Goal: Task Accomplishment & Management: Complete application form

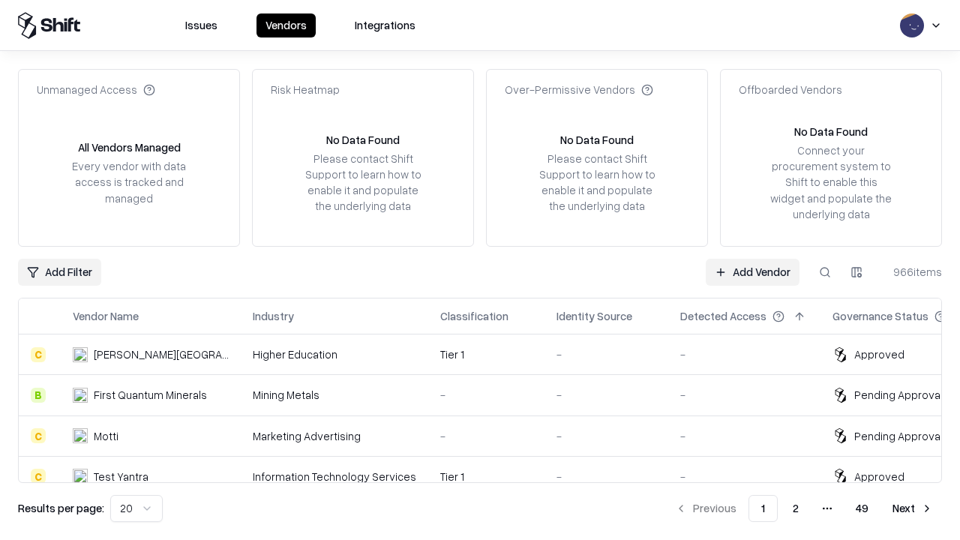
click at [752, 271] on link "Add Vendor" at bounding box center [753, 272] width 94 height 27
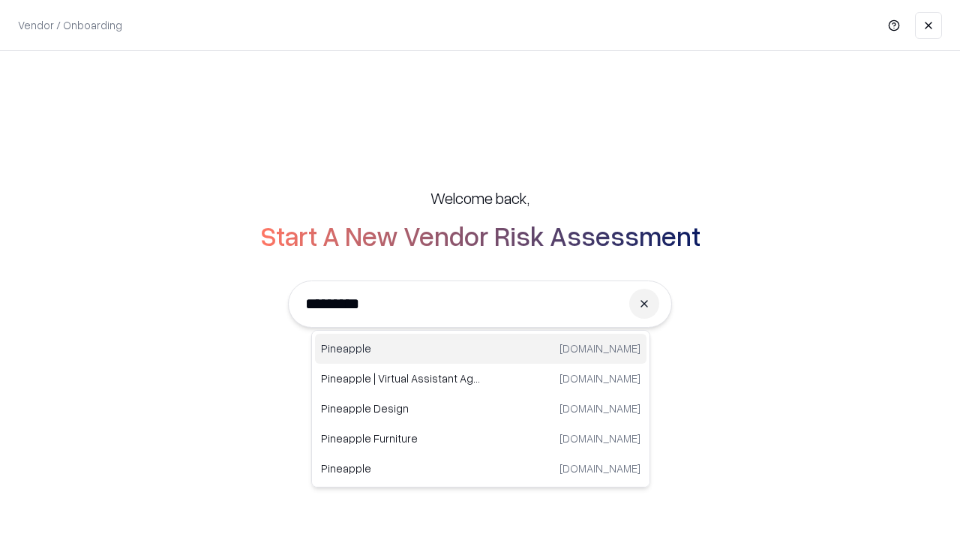
click at [481, 349] on div "Pineapple [DOMAIN_NAME]" at bounding box center [480, 349] width 331 height 30
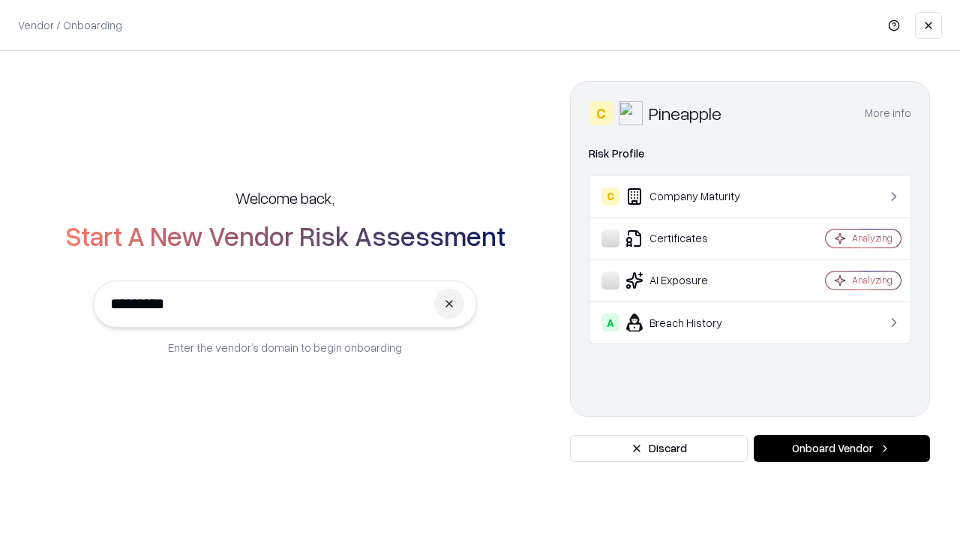
type input "*********"
click at [841, 448] on button "Onboard Vendor" at bounding box center [842, 448] width 176 height 27
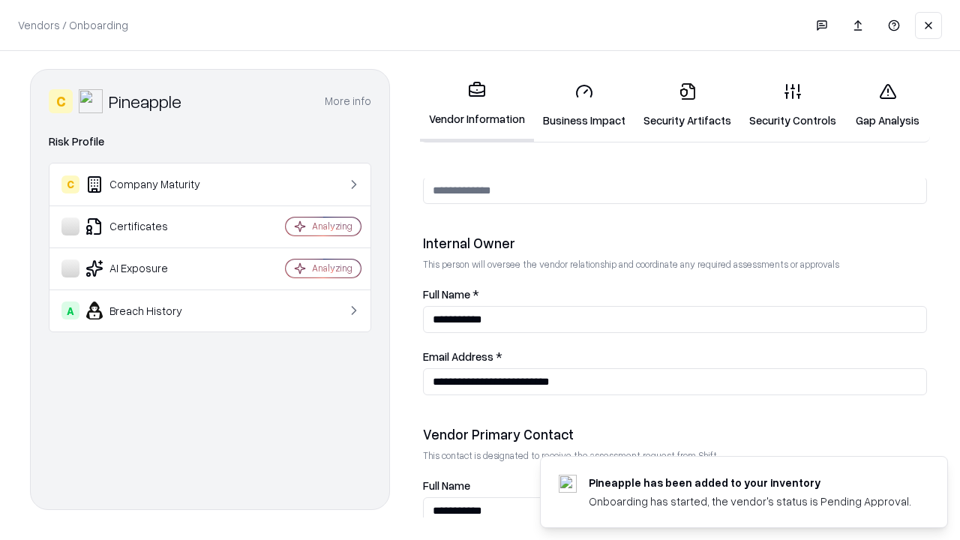
scroll to position [777, 0]
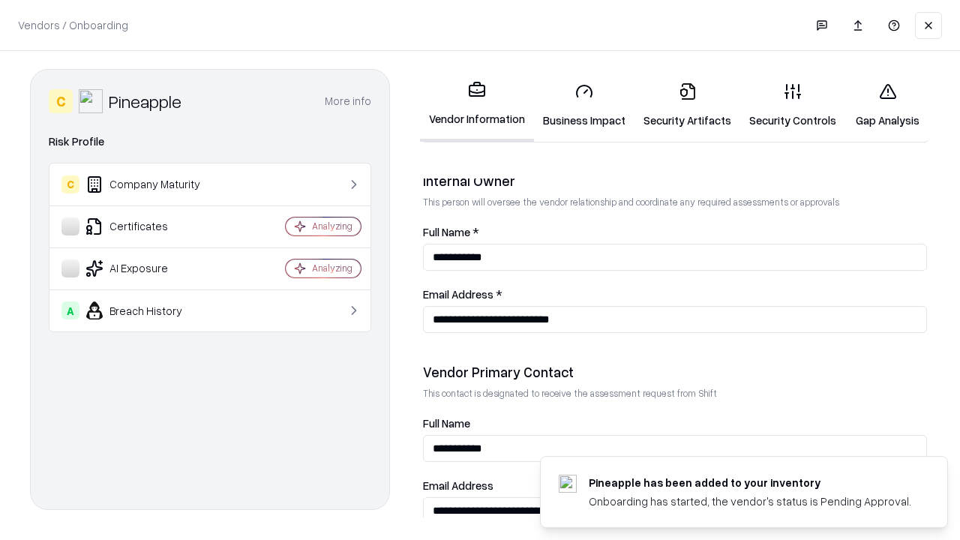
click at [584, 105] on link "Business Impact" at bounding box center [584, 105] width 100 height 70
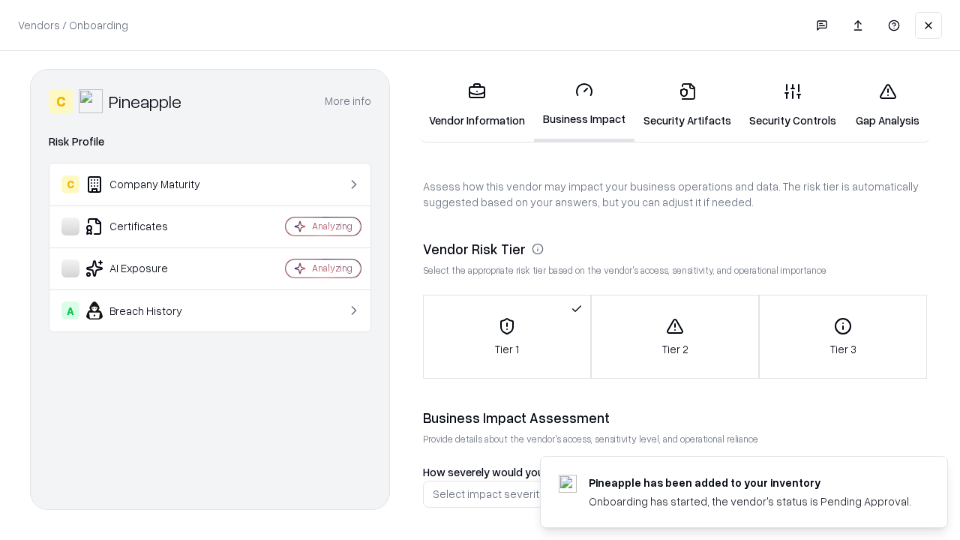
click at [887, 105] on link "Gap Analysis" at bounding box center [887, 105] width 85 height 70
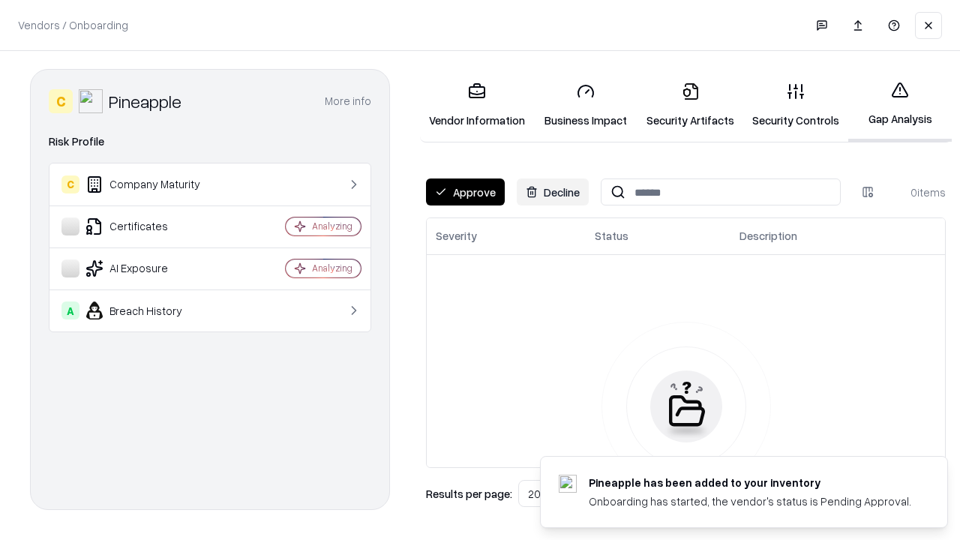
click at [465, 192] on button "Approve" at bounding box center [465, 191] width 79 height 27
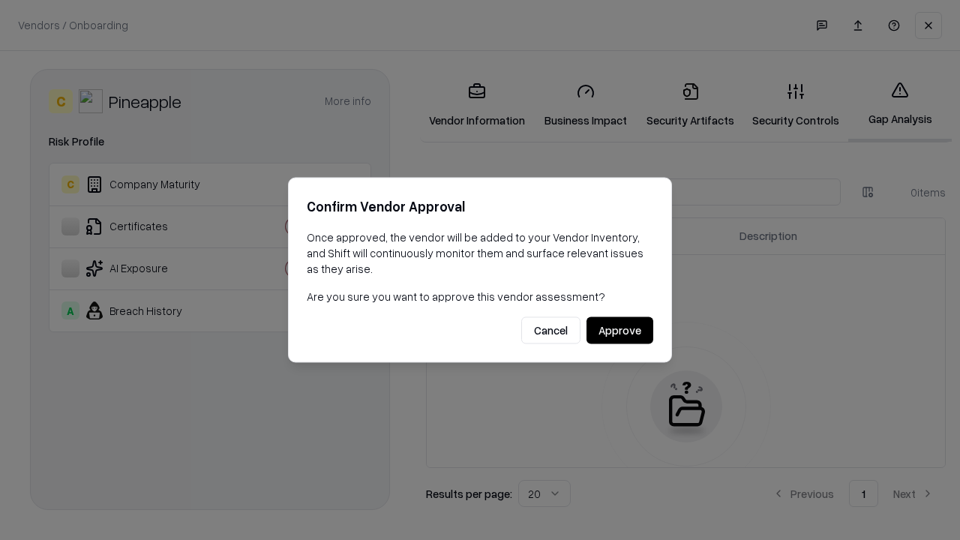
click at [619, 330] on button "Approve" at bounding box center [619, 330] width 67 height 27
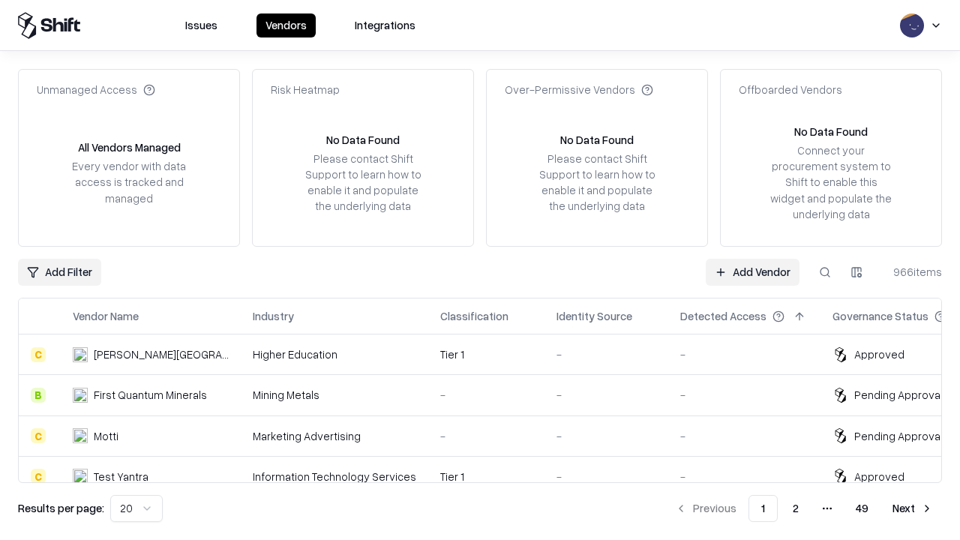
type input "*********"
click at [752, 271] on link "Add Vendor" at bounding box center [753, 272] width 94 height 27
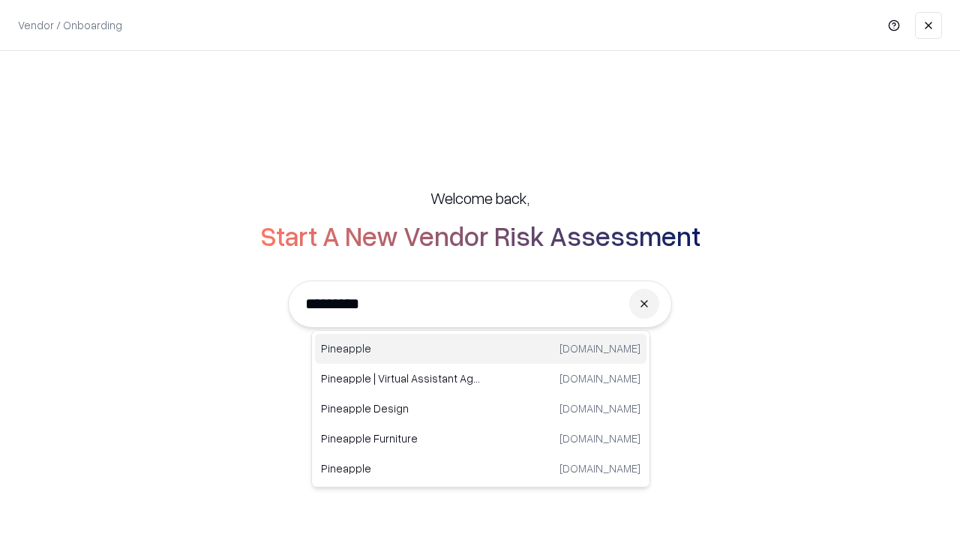
click at [481, 349] on div "Pineapple [DOMAIN_NAME]" at bounding box center [480, 349] width 331 height 30
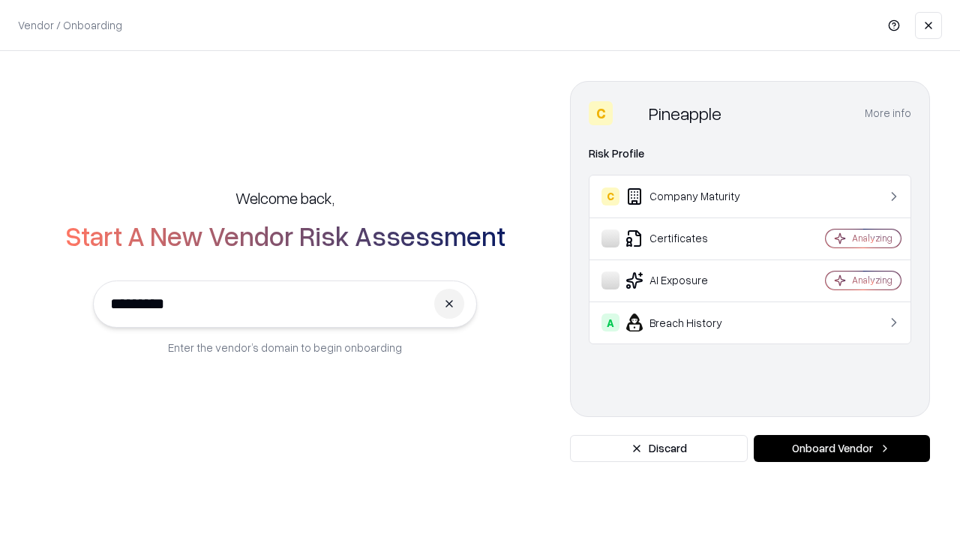
type input "*********"
click at [841, 448] on button "Onboard Vendor" at bounding box center [842, 448] width 176 height 27
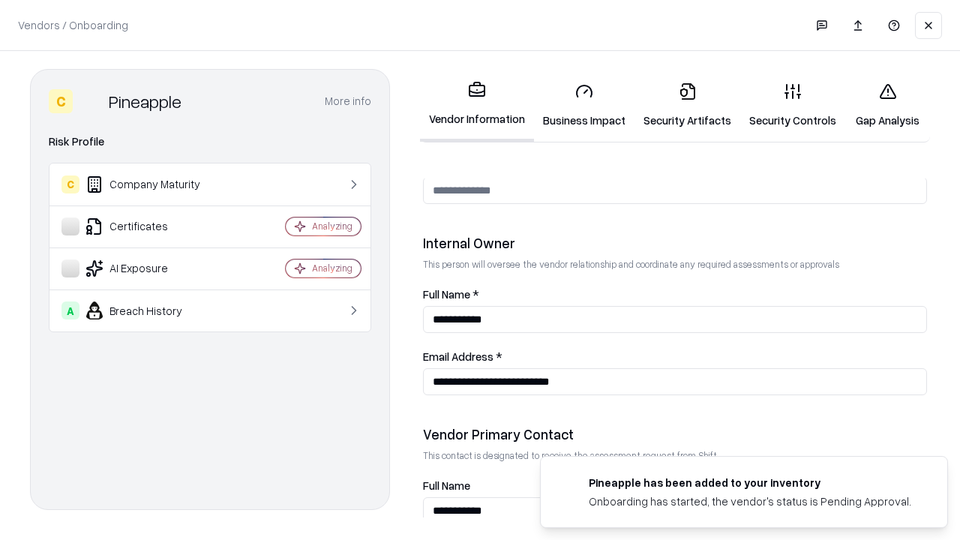
scroll to position [777, 0]
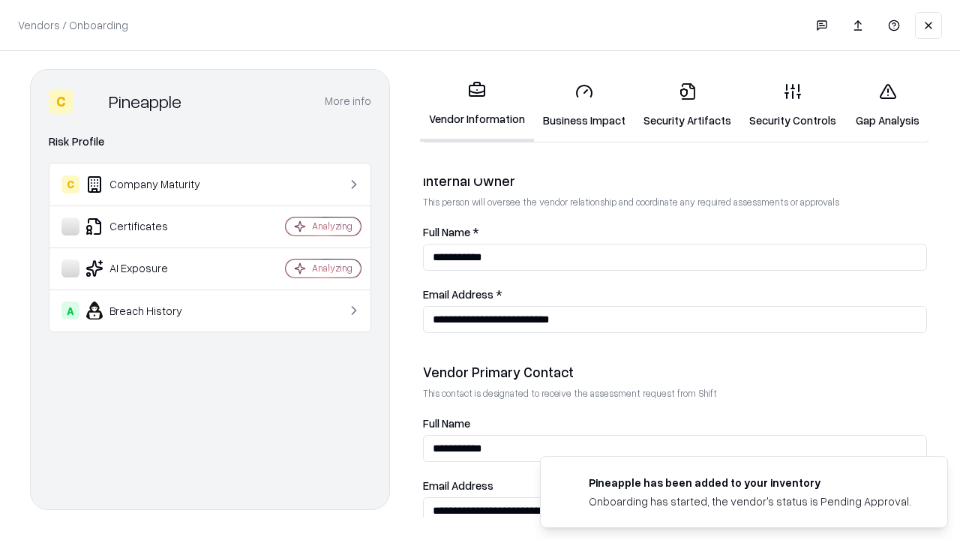
click at [887, 105] on link "Gap Analysis" at bounding box center [887, 105] width 85 height 70
